Goal: Information Seeking & Learning: Understand process/instructions

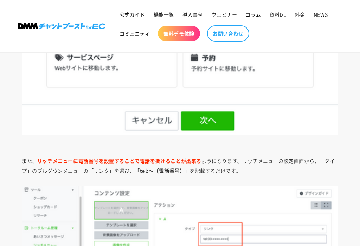
scroll to position [1161, 0]
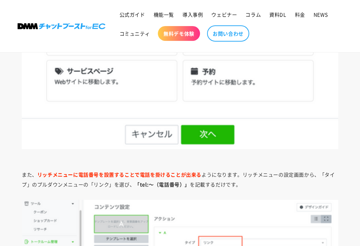
click at [219, 142] on img at bounding box center [180, 8] width 317 height 282
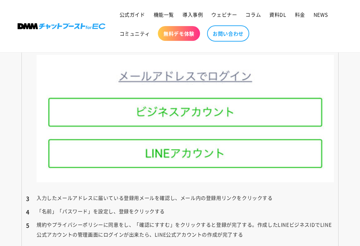
scroll to position [2699, 0]
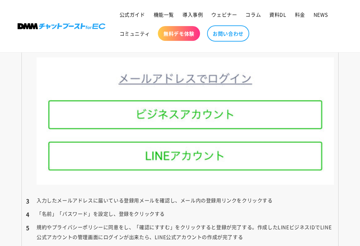
click at [207, 105] on img at bounding box center [186, 121] width 298 height 127
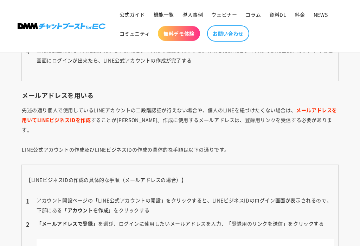
scroll to position [2518, 0]
click at [315, 107] on strong "メールアドレスを用いてLINEビジネスIDを作成" at bounding box center [180, 115] width 316 height 17
click at [320, 108] on strong "メールアドレスを用いてLINEビジネスIDを作成" at bounding box center [180, 115] width 316 height 17
click at [318, 113] on p "先述の通り個人で使用しているLINEアカウントの二段階認証が行えない場合や、個人のLINEを紐づけたくない場合は、 メールアドレスを用いてLINEビジネスID…" at bounding box center [180, 129] width 317 height 49
click at [319, 113] on p "先述の通り個人で使用しているLINEアカウントの二段階認証が行えない場合や、個人のLINEを紐づけたくない場合は、 メールアドレスを用いてLINEビジネスID…" at bounding box center [180, 129] width 317 height 49
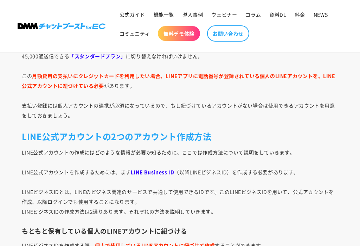
scroll to position [1680, 0]
click at [159, 175] on p "LINE公式アカウントの作成にはどのような情報が必要か知るために、ここでは作成方法について説明をしていきます。 LINE公式アカウントを作成するためには、まず…" at bounding box center [180, 182] width 317 height 69
click at [160, 172] on strong "LINE Business ID" at bounding box center [153, 172] width 44 height 7
click at [179, 134] on h2 "LINE公式アカウントの2つのアカウント作成方法" at bounding box center [180, 136] width 317 height 11
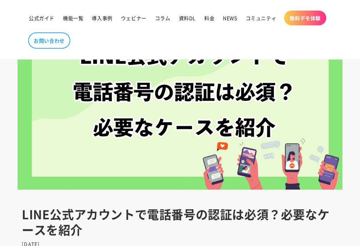
scroll to position [0, 0]
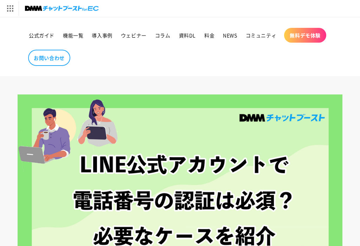
click at [49, 32] on span "公式ガイド" at bounding box center [42, 35] width 26 height 6
